Goal: Book appointment/travel/reservation

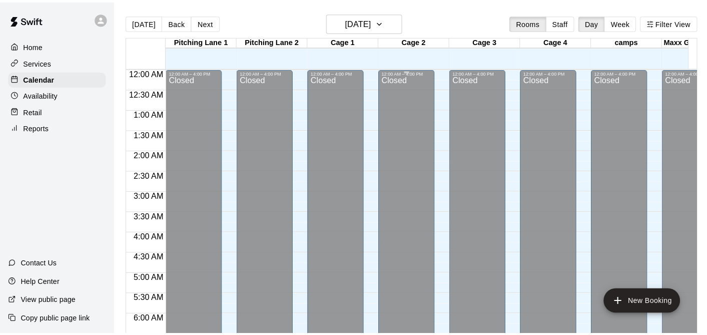
scroll to position [637, 0]
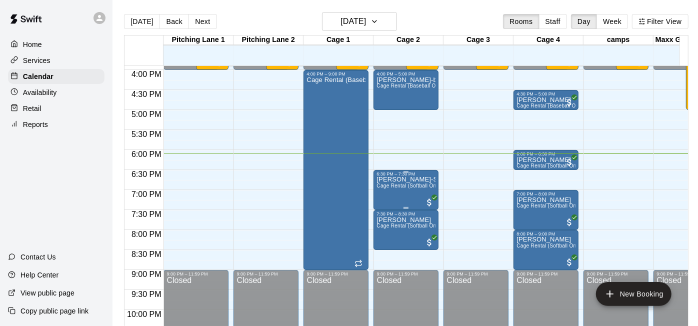
click at [406, 180] on p "[PERSON_NAME]-Softball-unlimited hitters" at bounding box center [406, 180] width 59 height 0
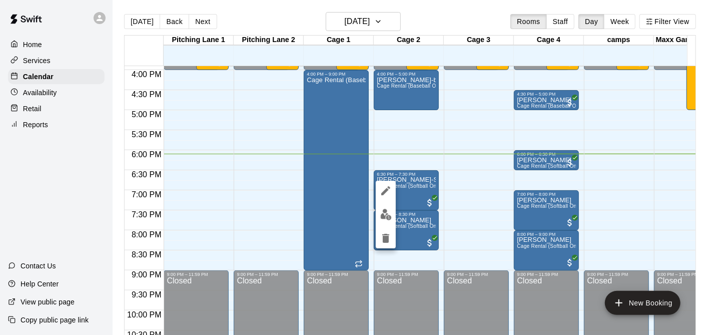
click at [384, 190] on icon "edit" at bounding box center [385, 190] width 9 height 9
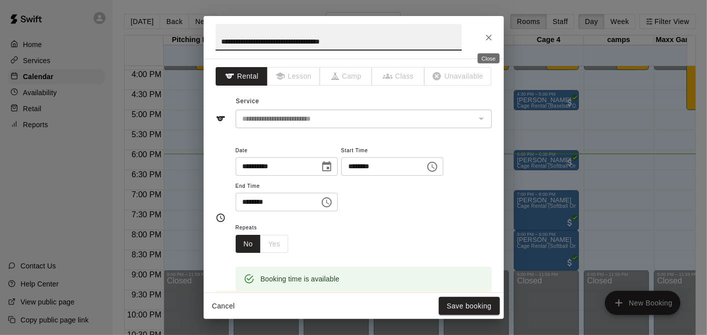
click at [486, 38] on icon "Close" at bounding box center [489, 38] width 10 height 10
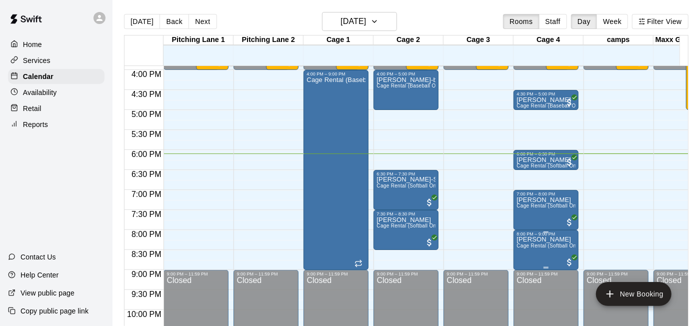
click at [563, 249] on span "Cage Rental (Softball Only)" at bounding box center [550, 246] width 66 height 6
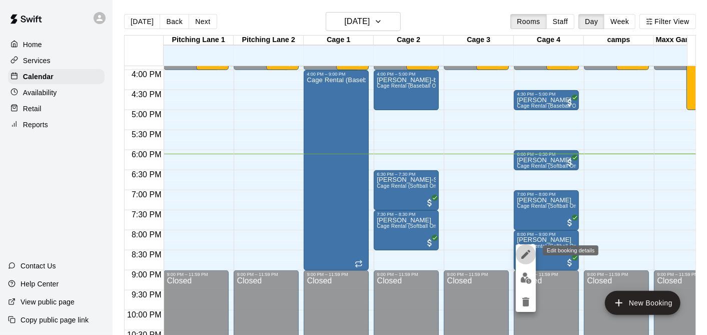
click at [527, 248] on icon "edit" at bounding box center [526, 254] width 12 height 12
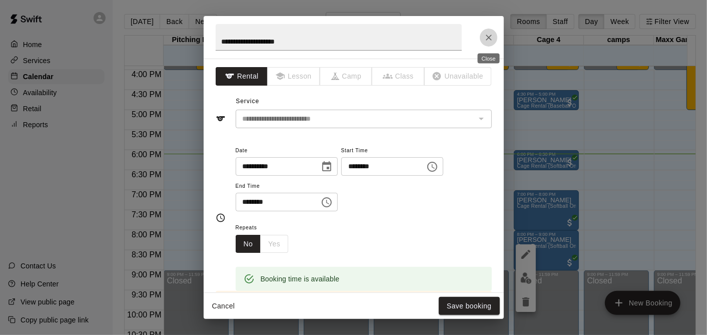
click at [486, 30] on button "Close" at bounding box center [489, 38] width 18 height 18
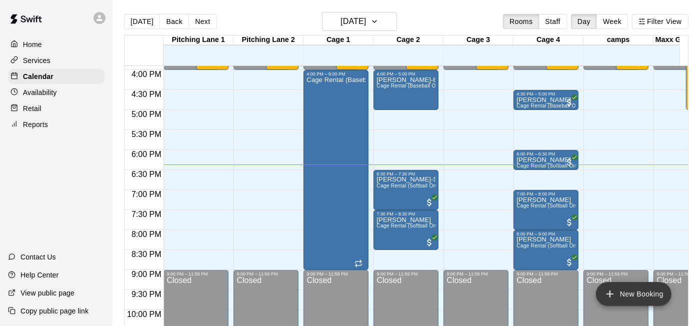
click at [647, 294] on button "New Booking" at bounding box center [634, 294] width 76 height 24
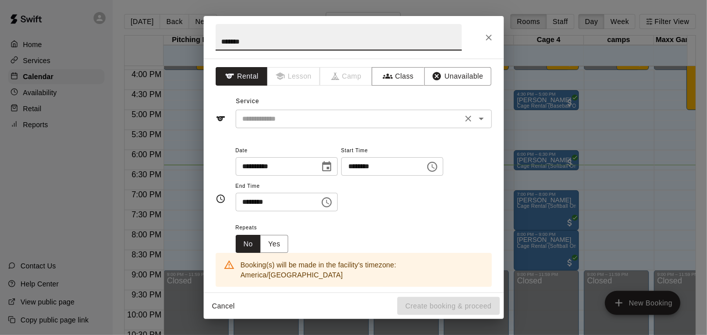
click at [381, 110] on div "​" at bounding box center [364, 119] width 256 height 19
type input "*******"
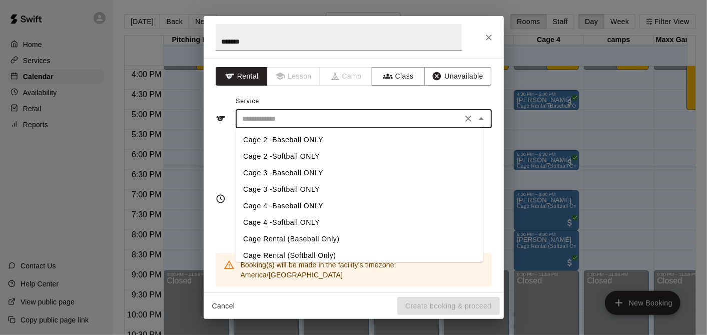
click at [359, 237] on li "Cage Rental (Baseball Only)" at bounding box center [359, 239] width 248 height 17
type input "**********"
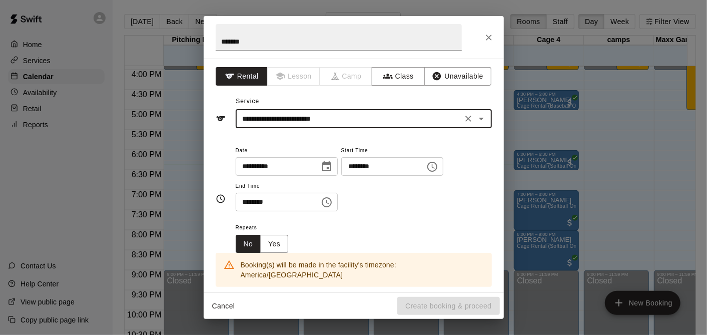
click at [438, 168] on icon "Choose time, selected time is 3:00 PM" at bounding box center [432, 167] width 12 height 12
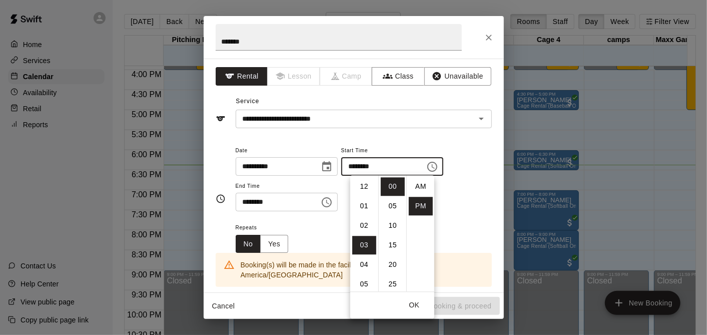
scroll to position [18, 0]
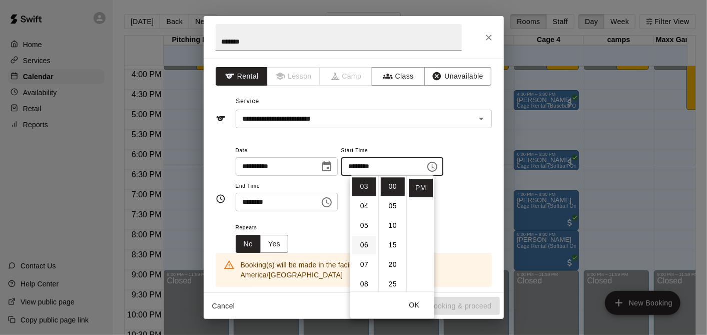
click at [363, 245] on li "06" at bounding box center [364, 245] width 24 height 19
click at [391, 178] on li "30" at bounding box center [393, 176] width 24 height 19
type input "********"
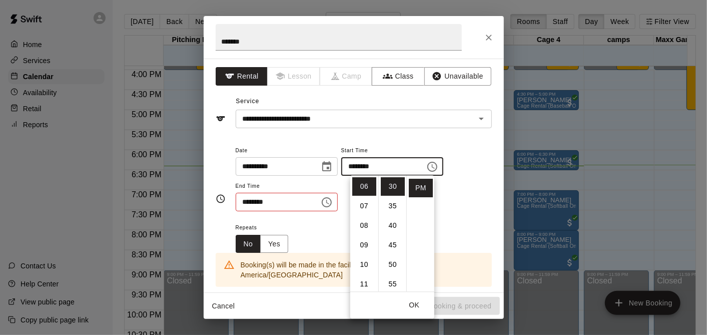
click at [333, 203] on icon "Choose time, selected time is 3:30 PM" at bounding box center [327, 202] width 12 height 12
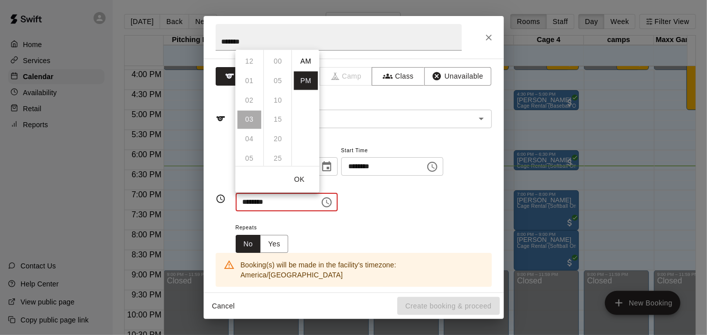
scroll to position [18, 0]
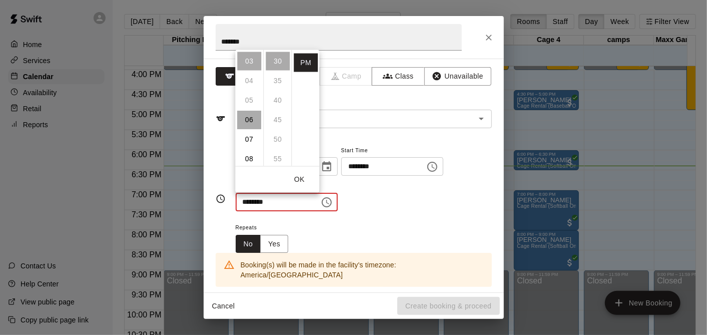
click at [253, 120] on li "06" at bounding box center [249, 119] width 24 height 19
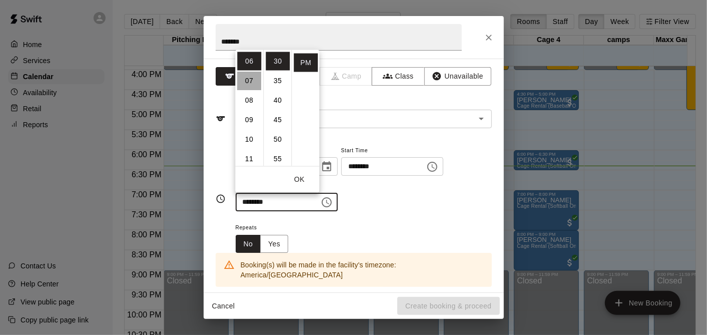
click at [249, 86] on li "07" at bounding box center [249, 80] width 24 height 19
click at [276, 63] on li "00" at bounding box center [278, 61] width 24 height 19
type input "********"
click at [440, 239] on div "Repeats No Yes" at bounding box center [364, 237] width 256 height 32
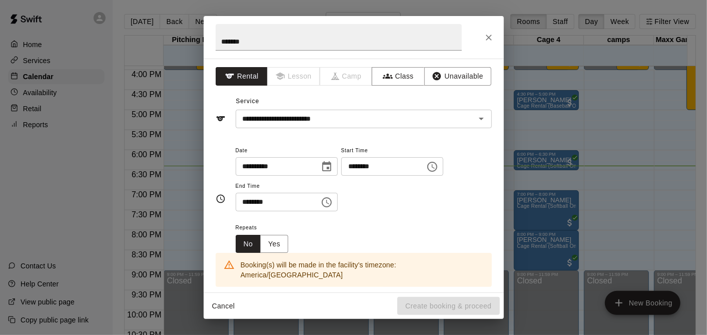
scroll to position [167, 0]
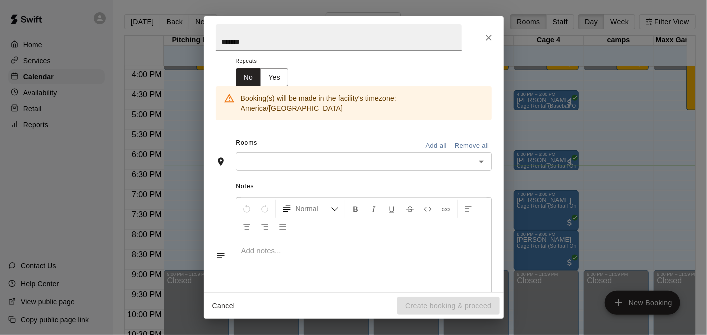
click at [276, 155] on input "text" at bounding box center [356, 161] width 234 height 13
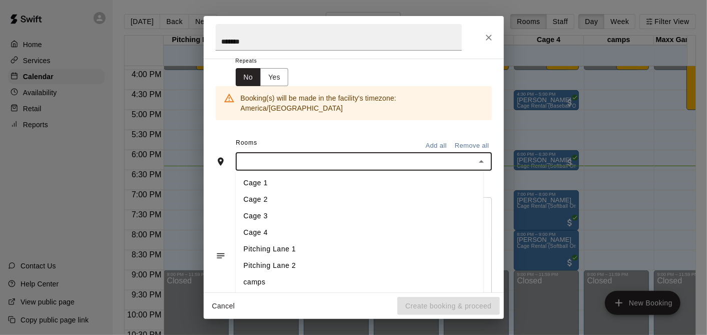
click at [274, 208] on li "Cage 3" at bounding box center [360, 216] width 248 height 17
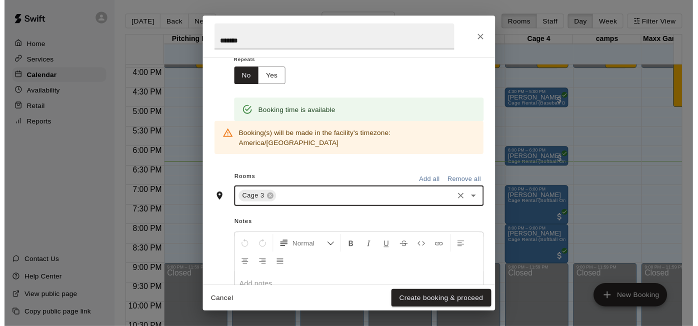
scroll to position [236, 0]
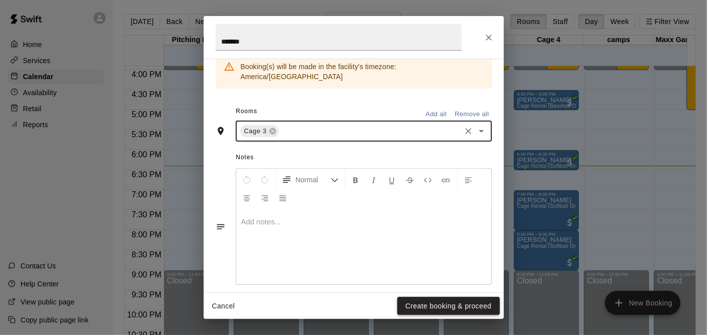
click at [434, 307] on button "Create booking & proceed" at bounding box center [448, 306] width 102 height 19
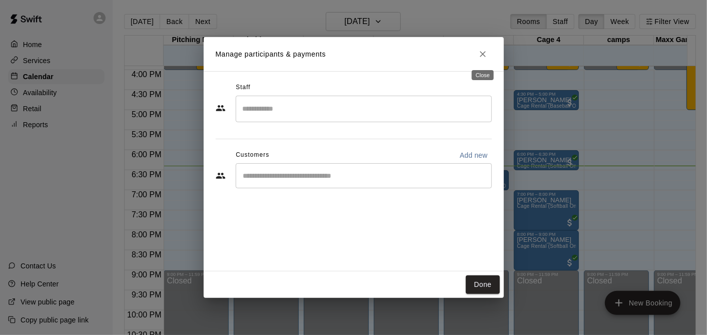
click at [485, 48] on button "Close" at bounding box center [483, 54] width 18 height 18
